Goal: Use online tool/utility: Utilize a website feature to perform a specific function

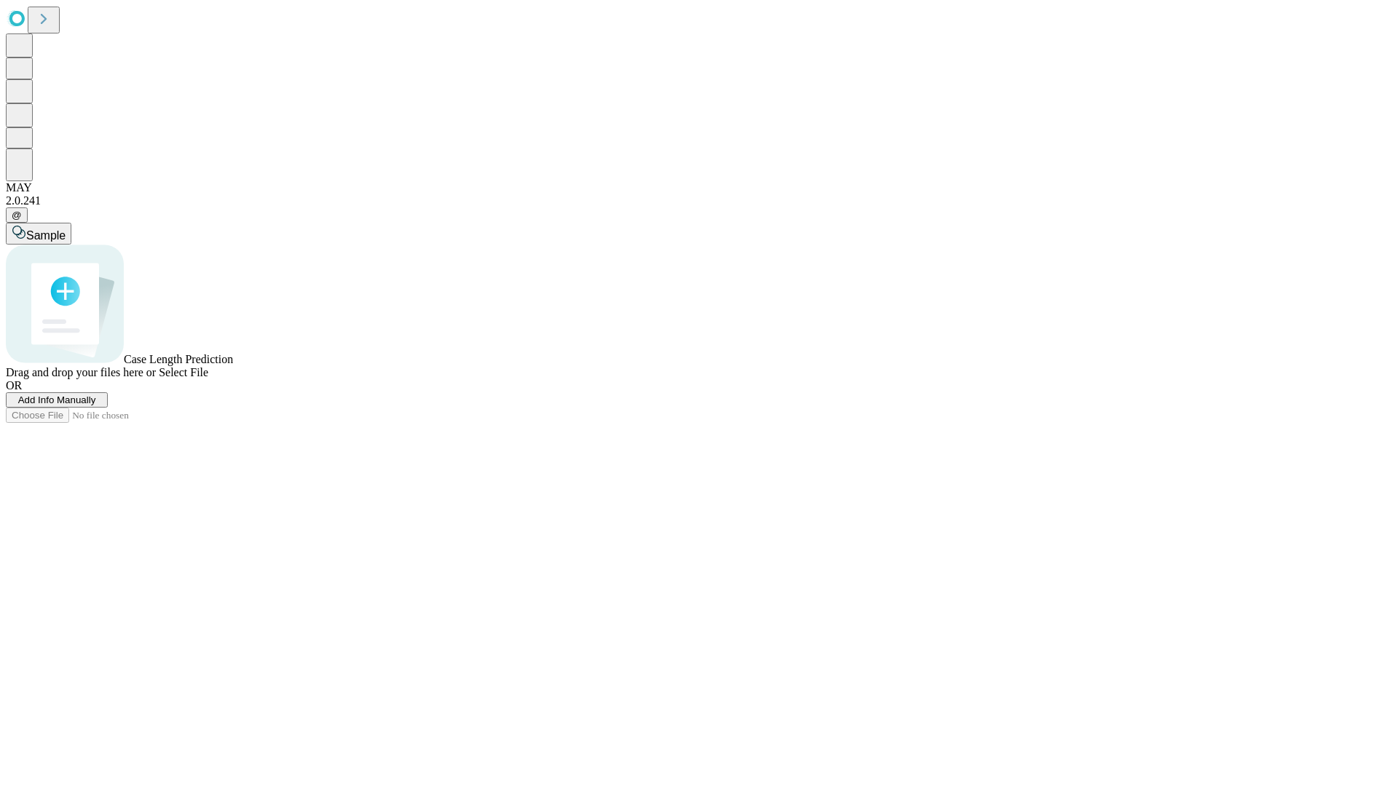
click at [208, 378] on span "Select File" at bounding box center [183, 372] width 49 height 12
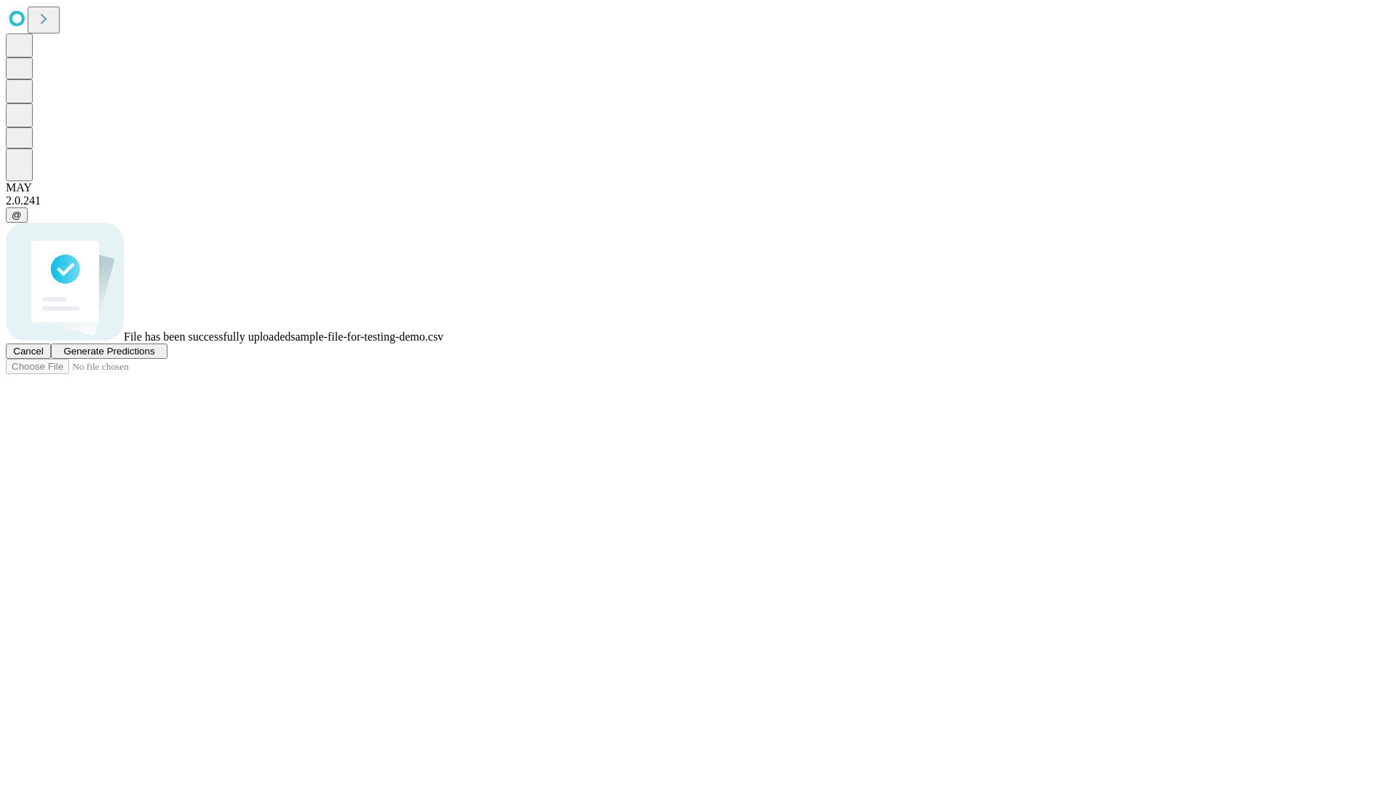
click at [154, 357] on span "Generate Predictions" at bounding box center [108, 351] width 91 height 11
